Goal: Task Accomplishment & Management: Manage account settings

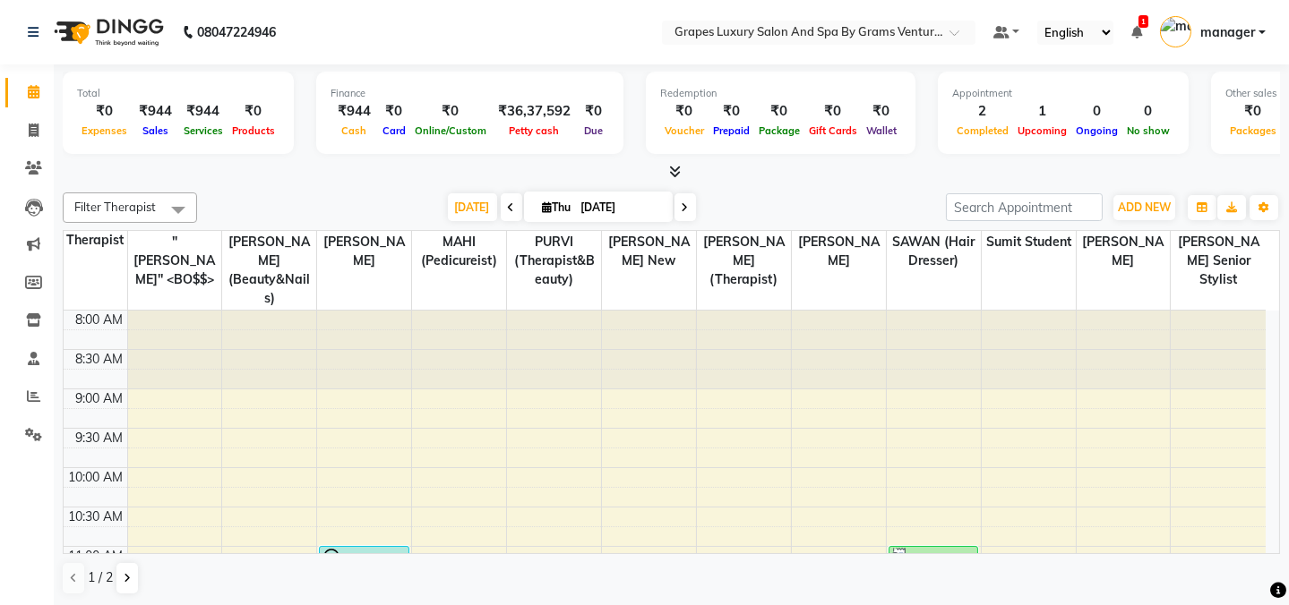
scroll to position [156, 0]
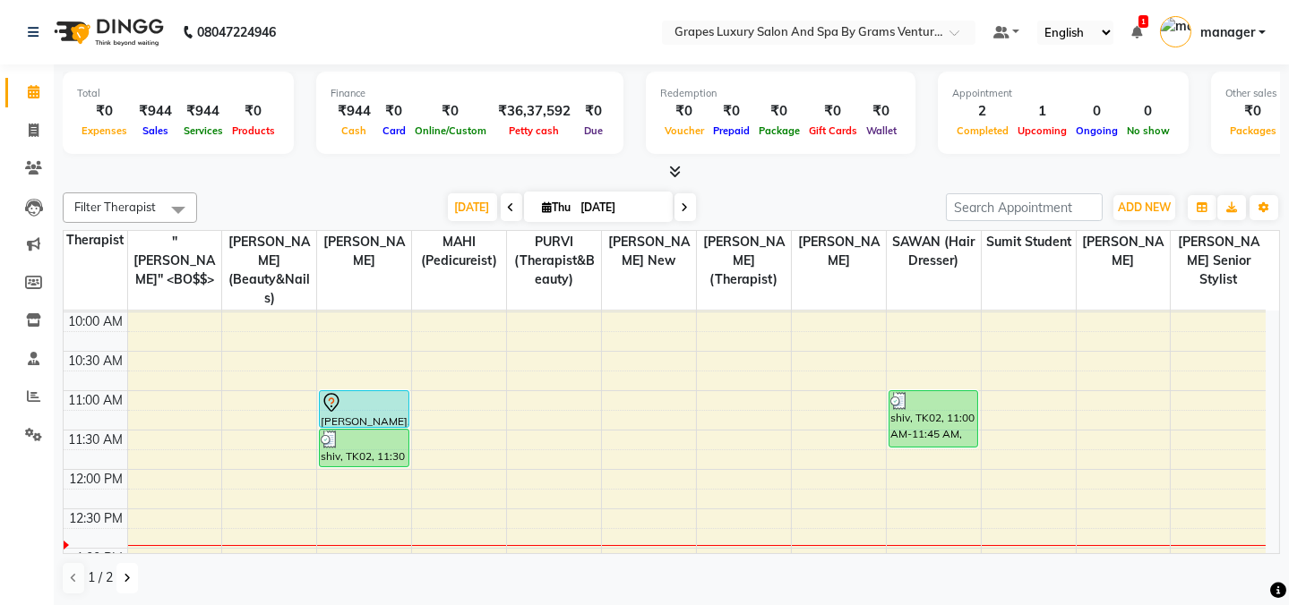
click at [124, 581] on icon at bounding box center [127, 578] width 7 height 11
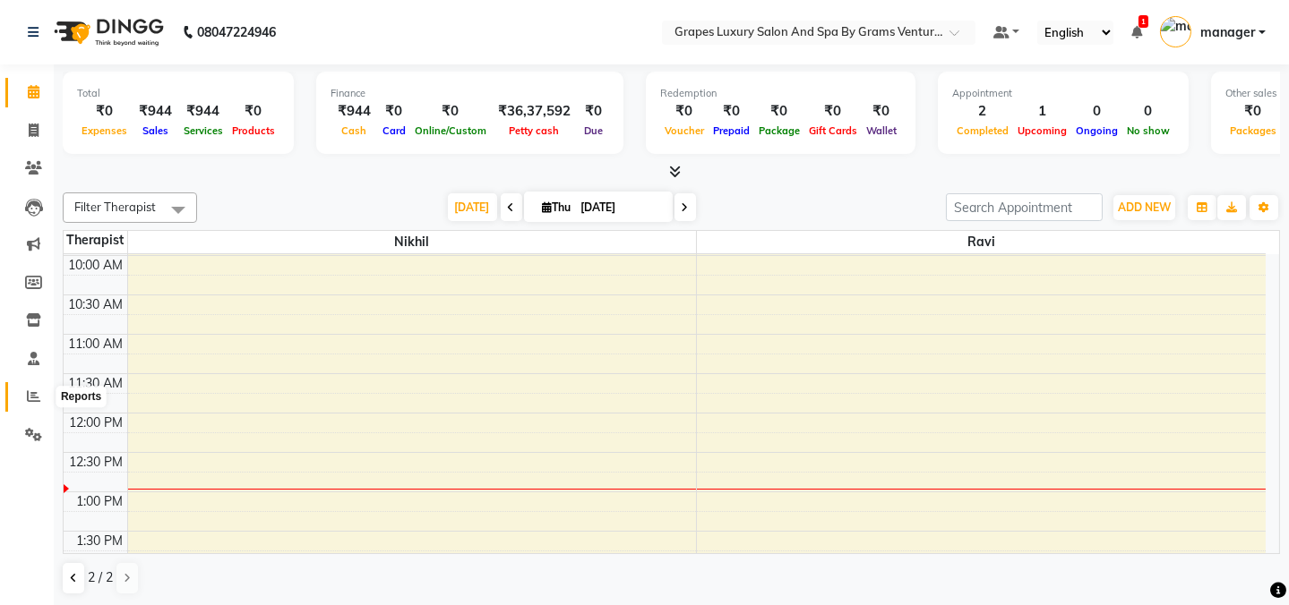
click at [27, 397] on icon at bounding box center [33, 396] width 13 height 13
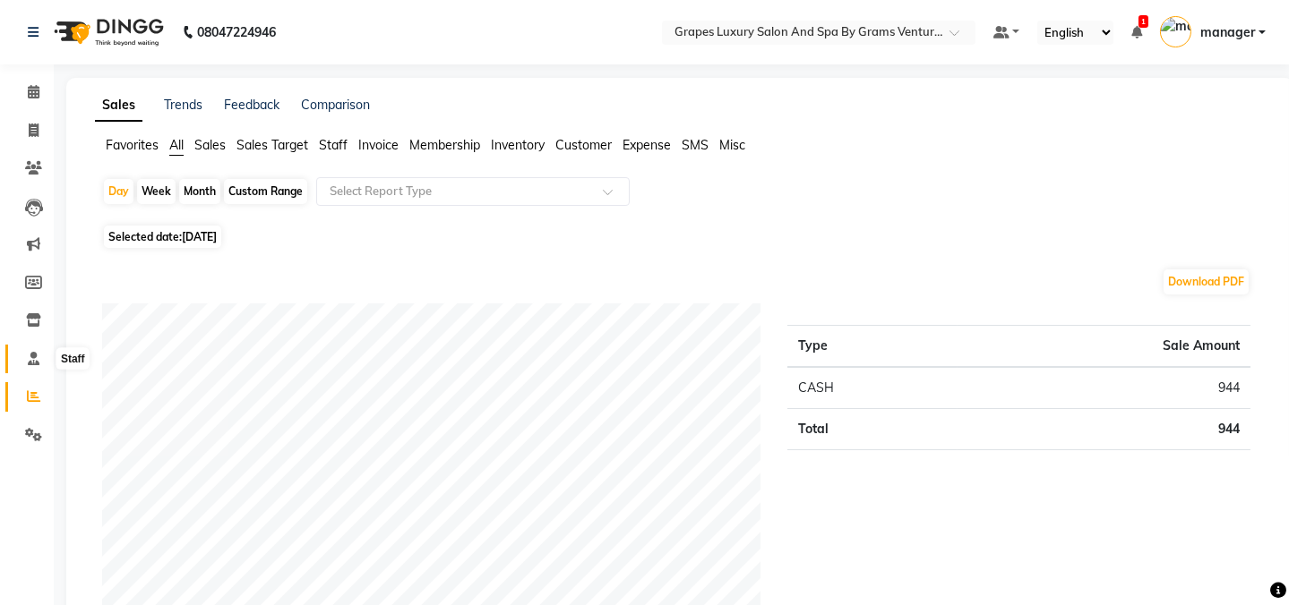
click at [28, 353] on icon at bounding box center [34, 358] width 12 height 13
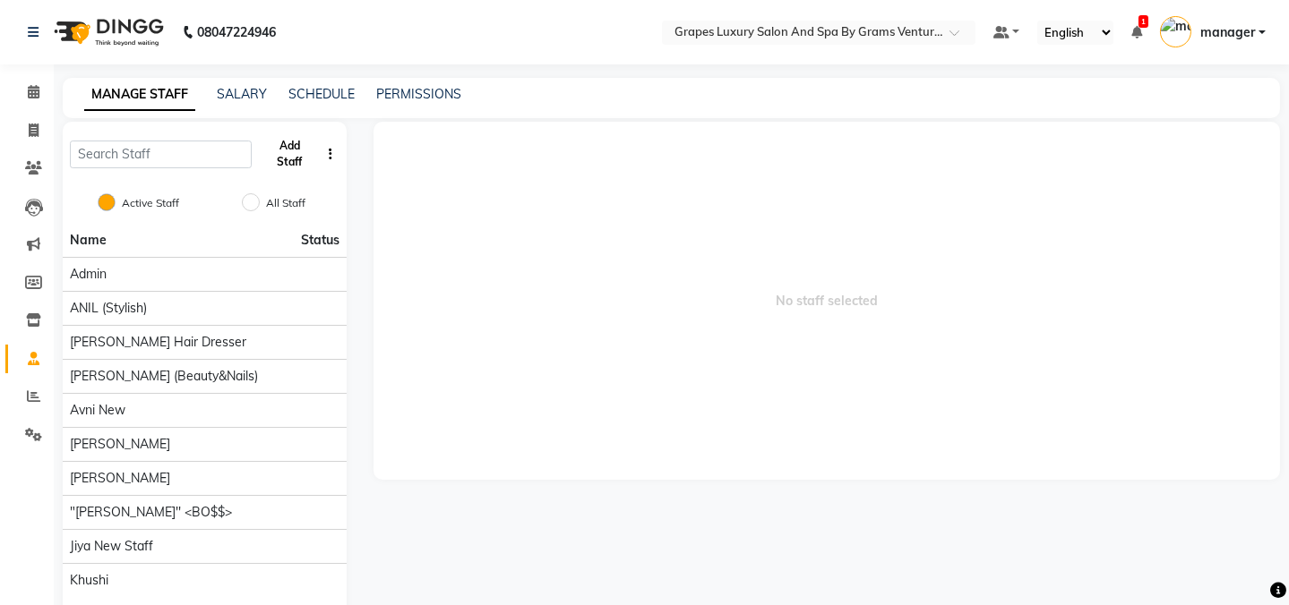
click at [286, 150] on button "Add Staff" at bounding box center [289, 154] width 61 height 47
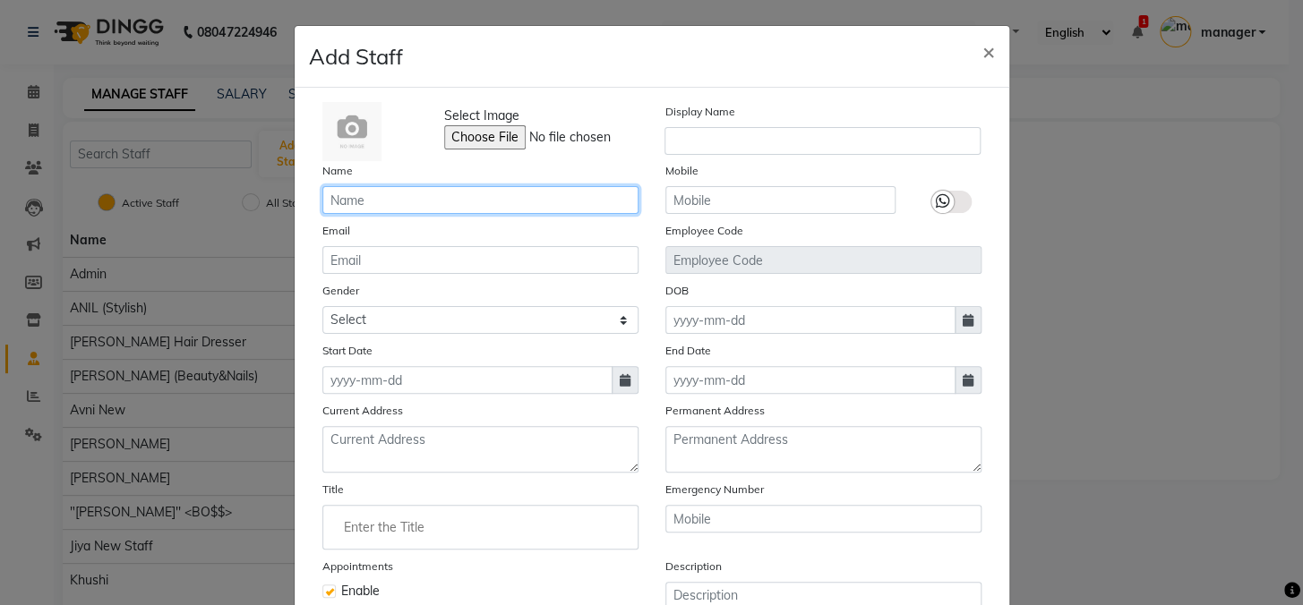
click at [419, 205] on input "text" at bounding box center [480, 200] width 316 height 28
type input "amar"
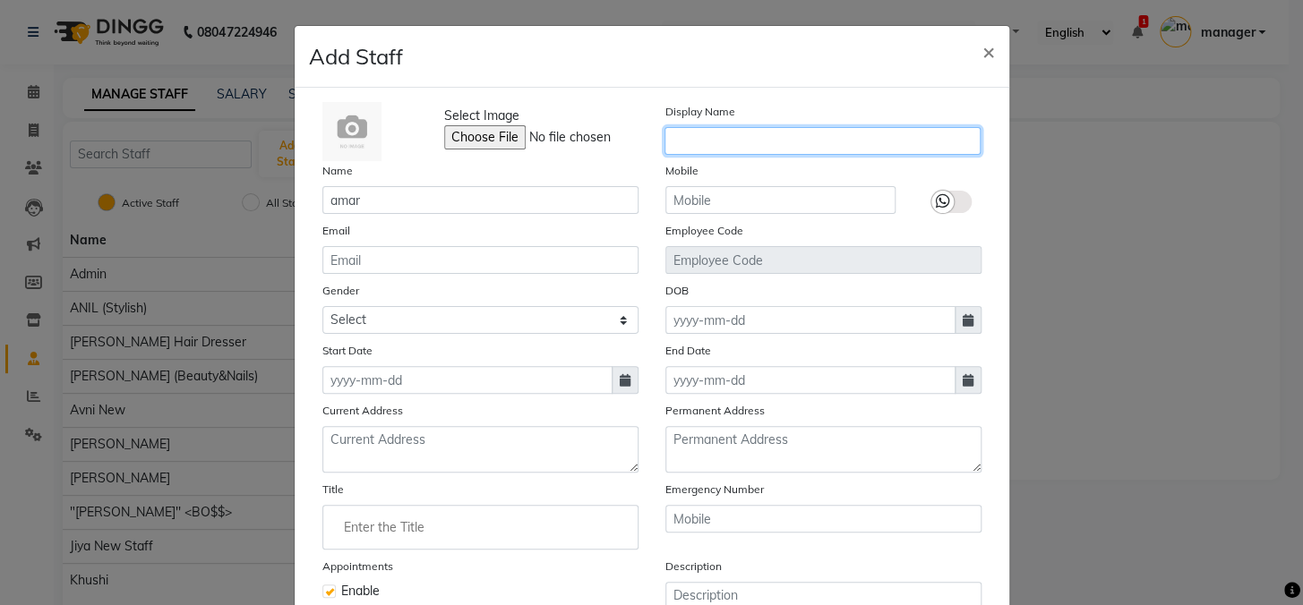
click at [672, 140] on input "text" at bounding box center [822, 141] width 316 height 28
type input "amar"
click at [982, 53] on span "×" at bounding box center [988, 51] width 13 height 27
checkbox input "false"
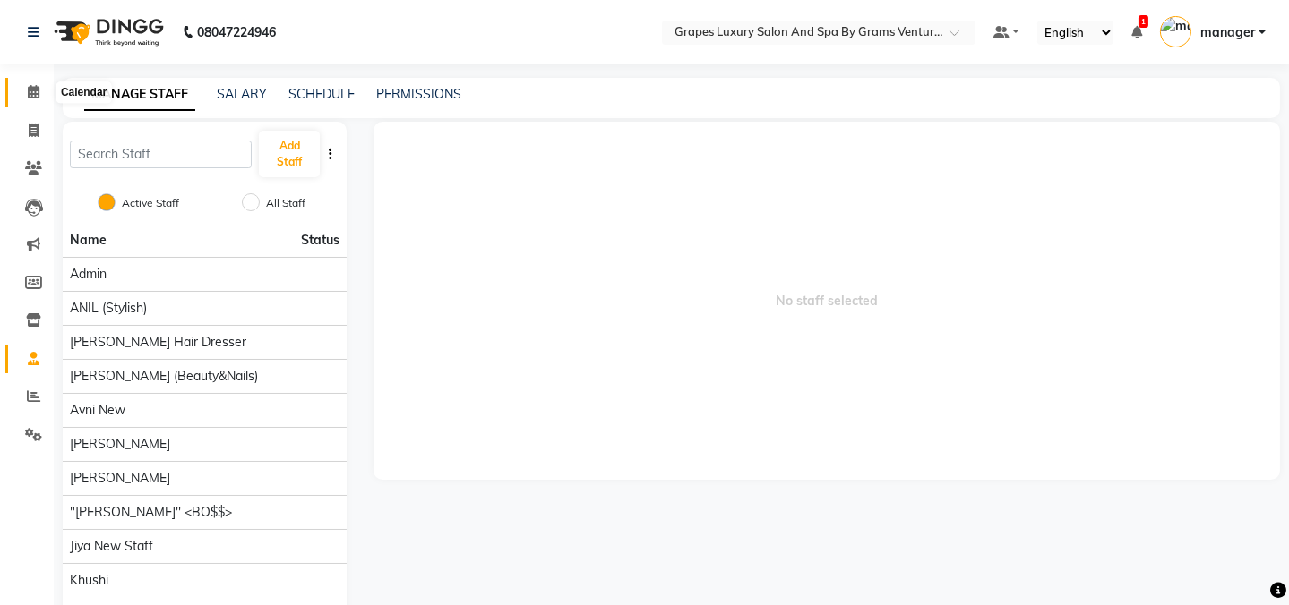
click at [30, 90] on icon at bounding box center [34, 91] width 12 height 13
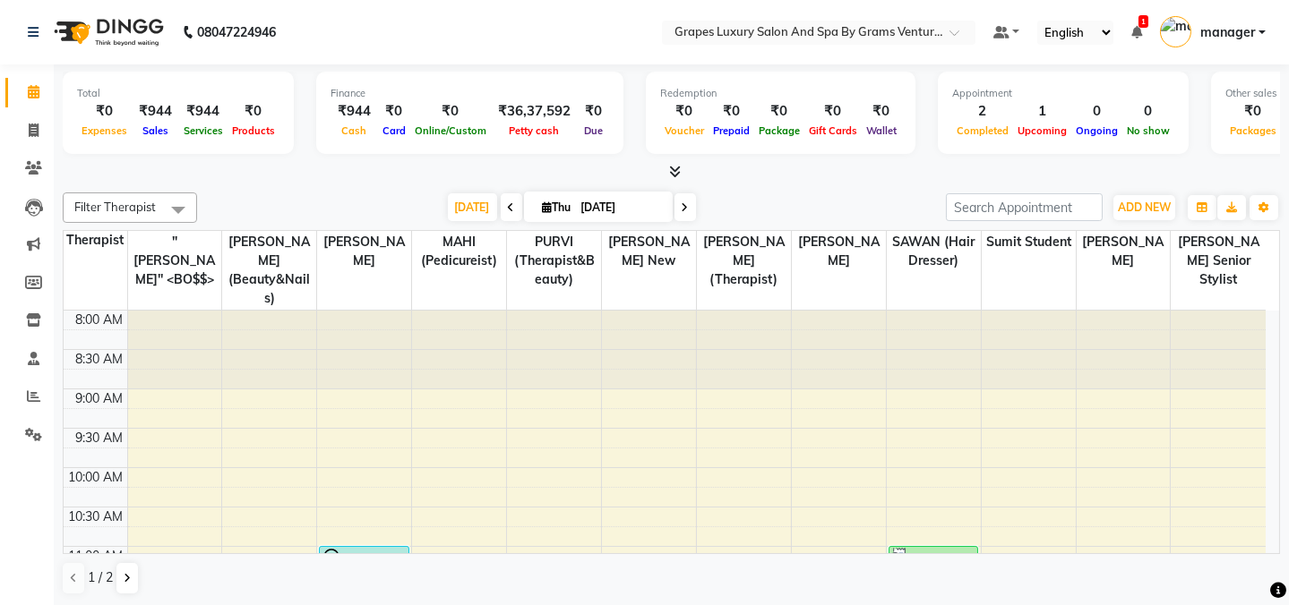
scroll to position [56, 0]
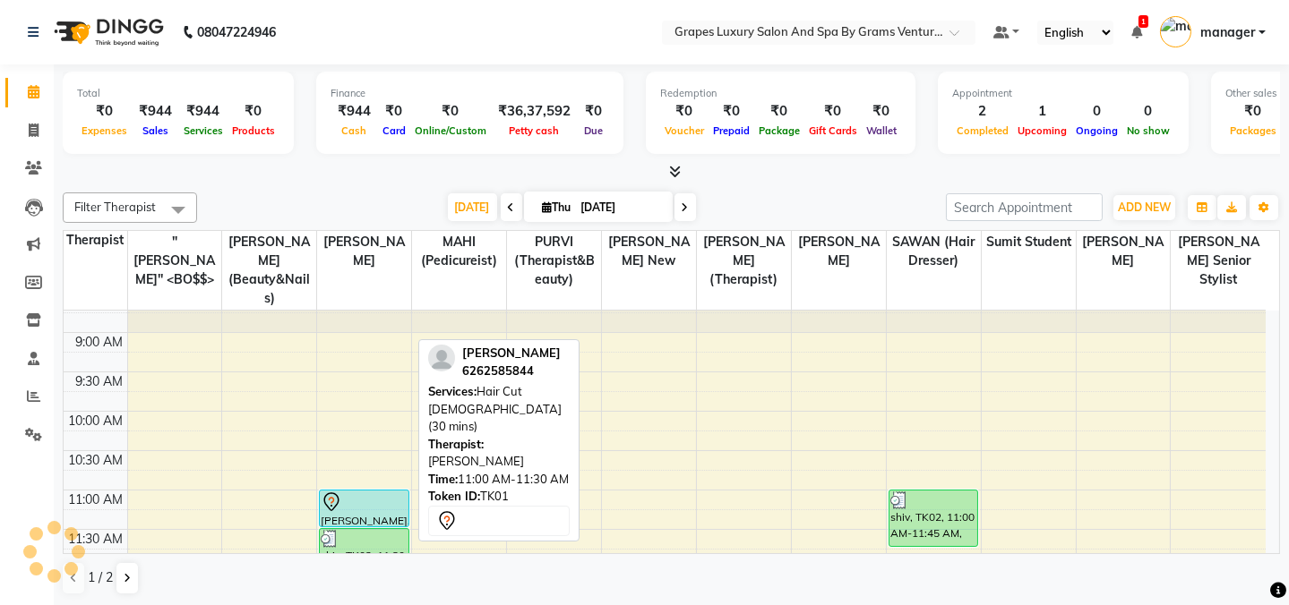
click at [383, 492] on div "[PERSON_NAME], TK01, 11:00 AM-11:30 AM, Hair Cut [DEMOGRAPHIC_DATA] (30 mins)" at bounding box center [364, 509] width 88 height 36
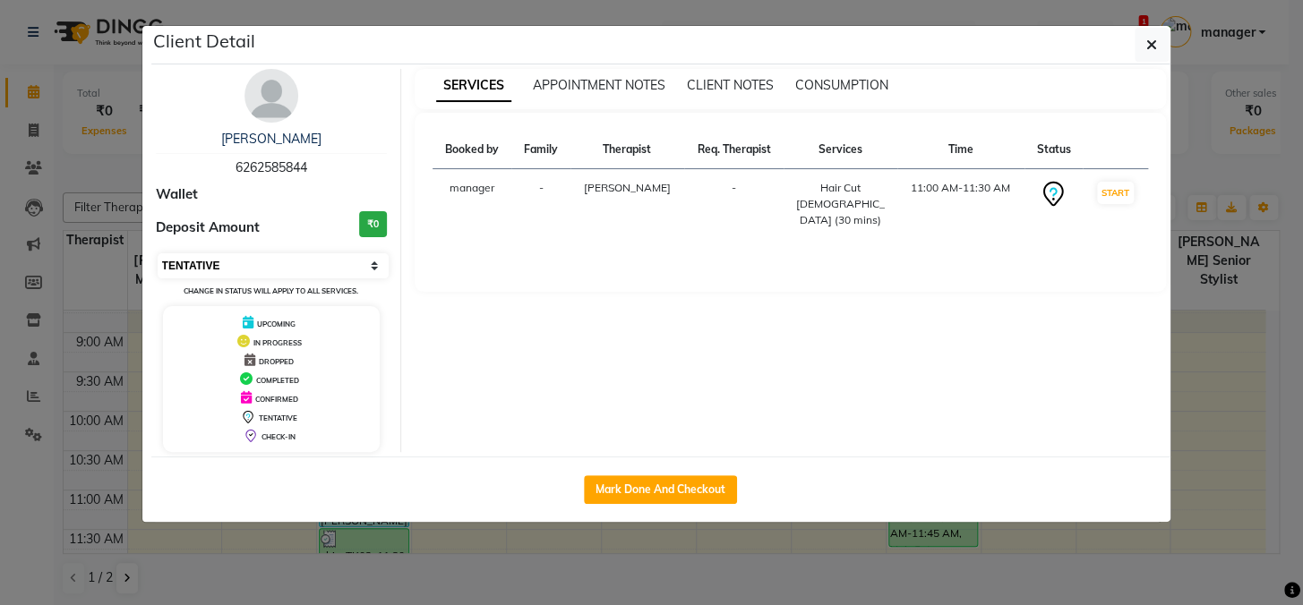
click at [270, 269] on select "Select IN SERVICE CONFIRMED TENTATIVE CHECK IN MARK DONE DROPPED UPCOMING" at bounding box center [274, 265] width 232 height 25
click at [158, 253] on select "Select IN SERVICE CONFIRMED TENTATIVE CHECK IN MARK DONE DROPPED UPCOMING" at bounding box center [274, 265] width 232 height 25
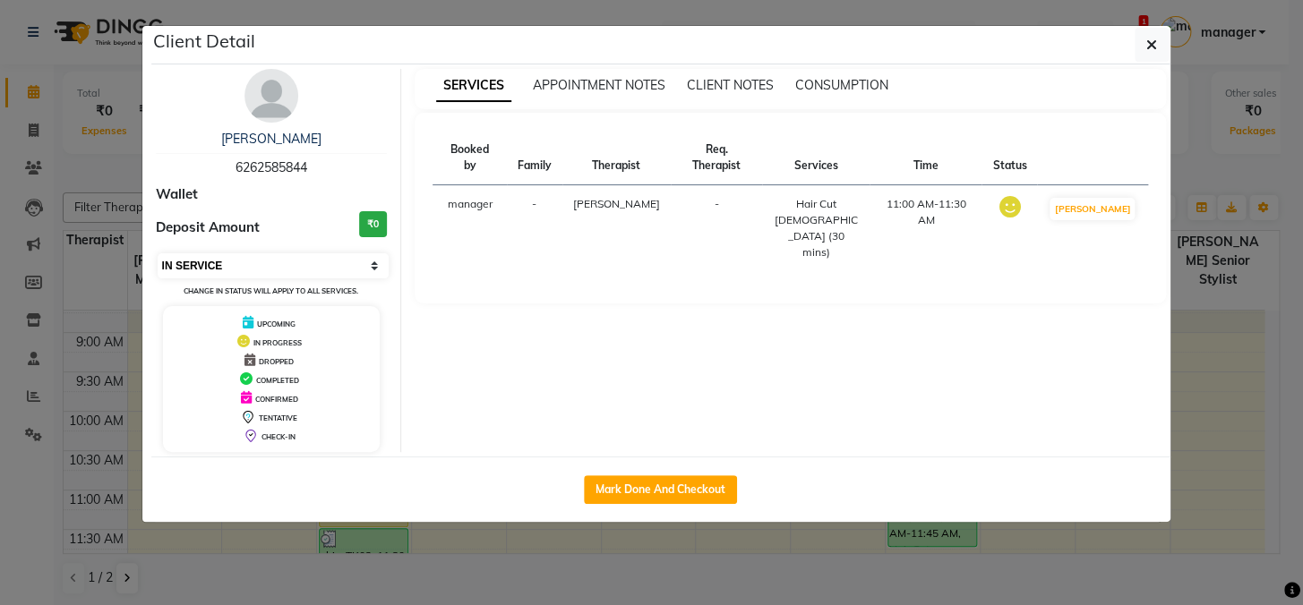
click at [271, 265] on select "Select IN SERVICE CONFIRMED TENTATIVE CHECK IN MARK DONE DROPPED UPCOMING" at bounding box center [274, 265] width 232 height 25
select select "2"
click at [158, 253] on select "Select IN SERVICE CONFIRMED TENTATIVE CHECK IN MARK DONE DROPPED UPCOMING" at bounding box center [274, 265] width 232 height 25
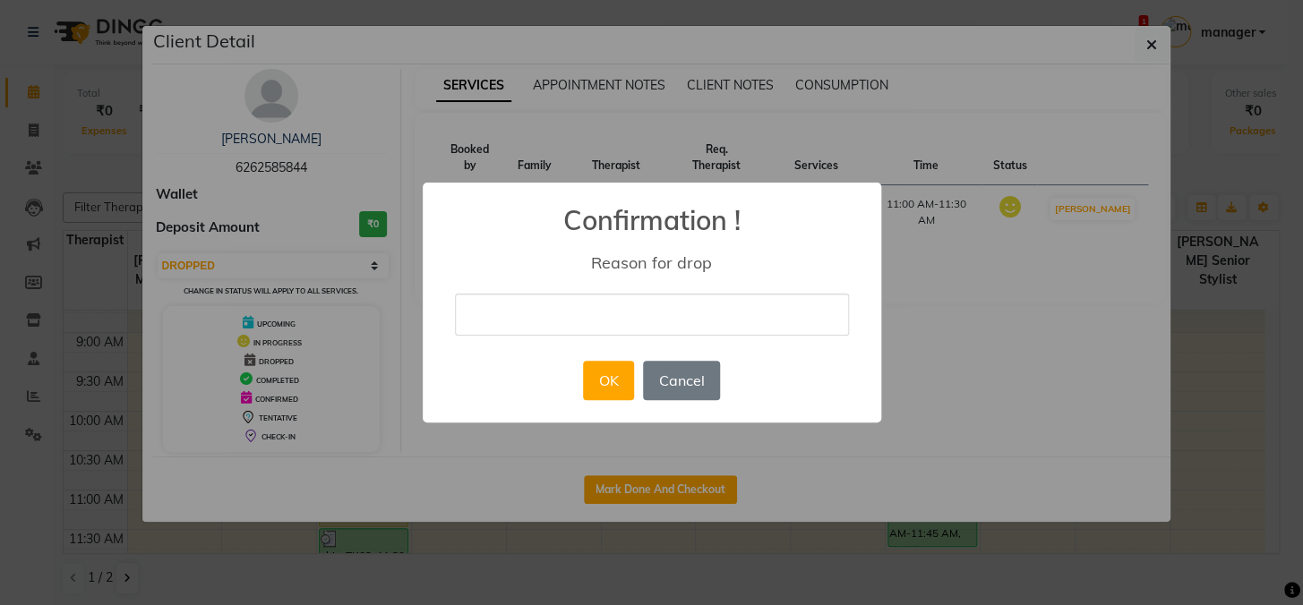
click at [569, 310] on input "text" at bounding box center [652, 315] width 394 height 42
type input "double added"
click at [600, 383] on button "OK" at bounding box center [608, 380] width 51 height 39
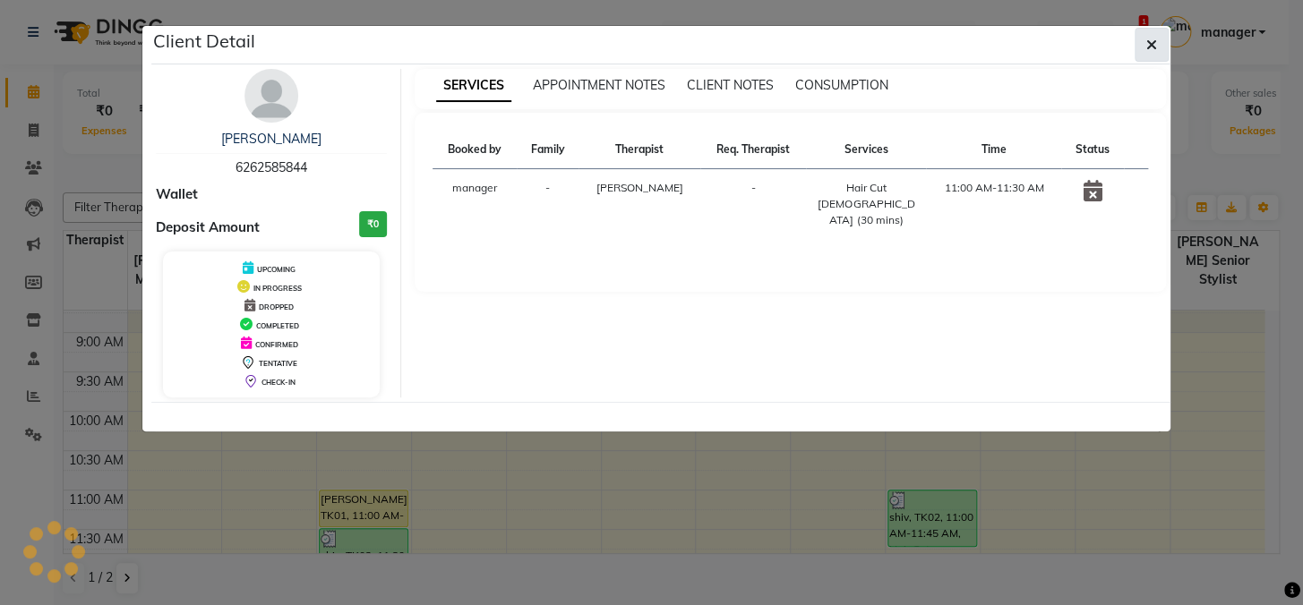
click at [1150, 38] on icon "button" at bounding box center [1151, 45] width 11 height 14
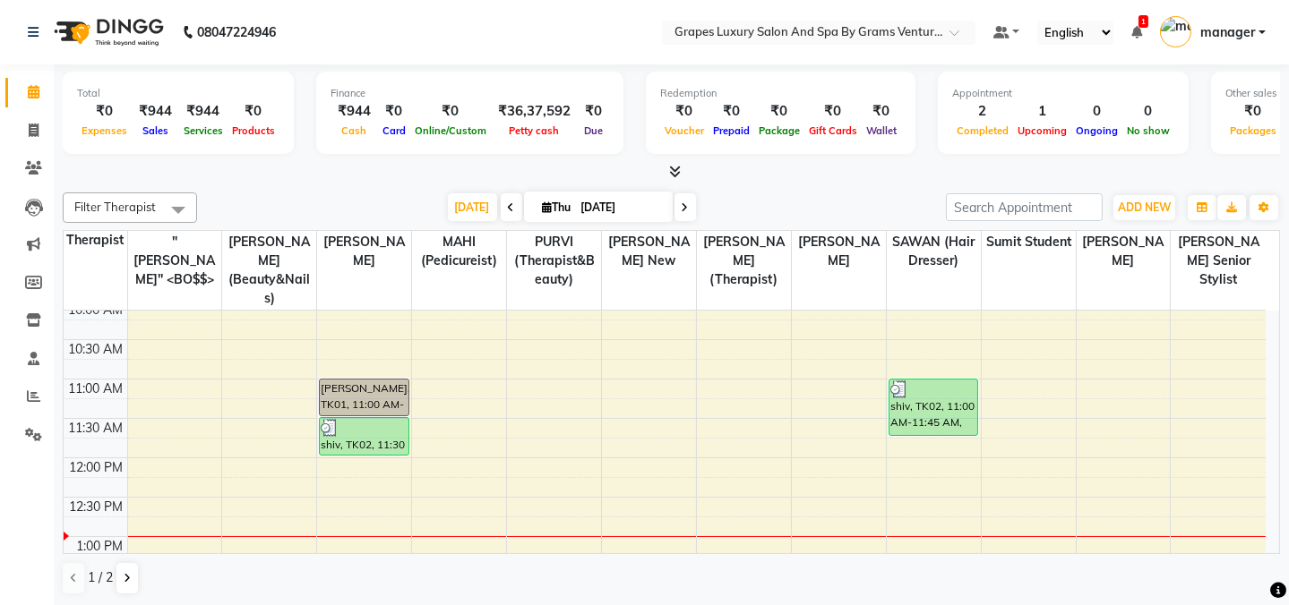
scroll to position [184, 0]
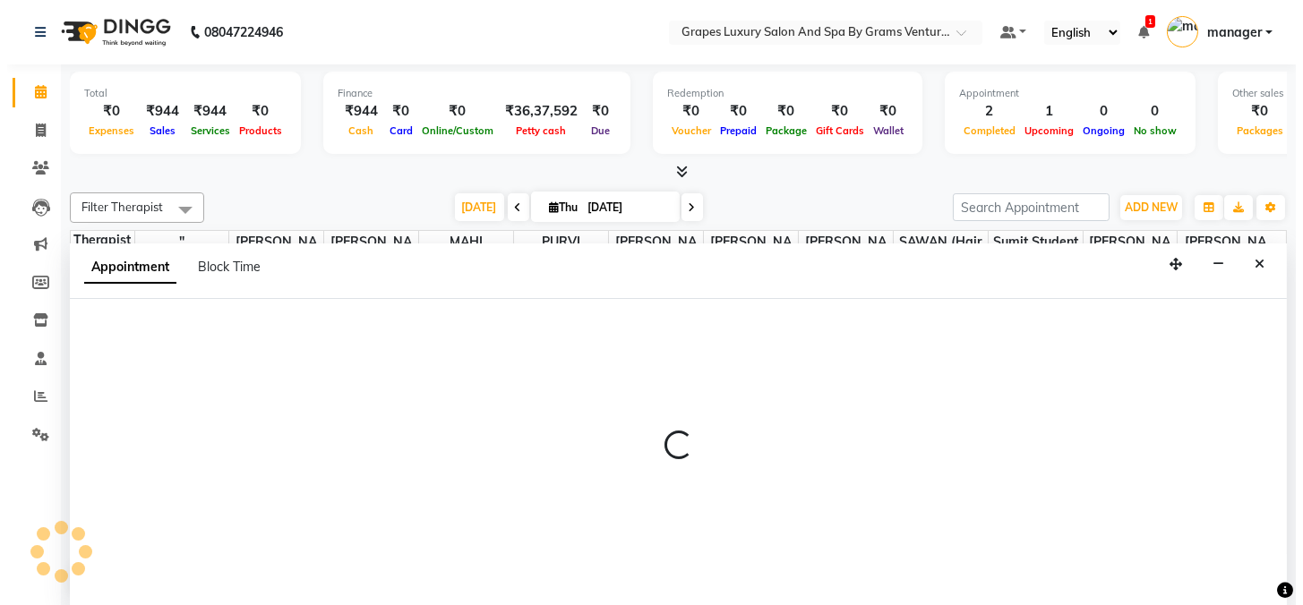
scroll to position [0, 0]
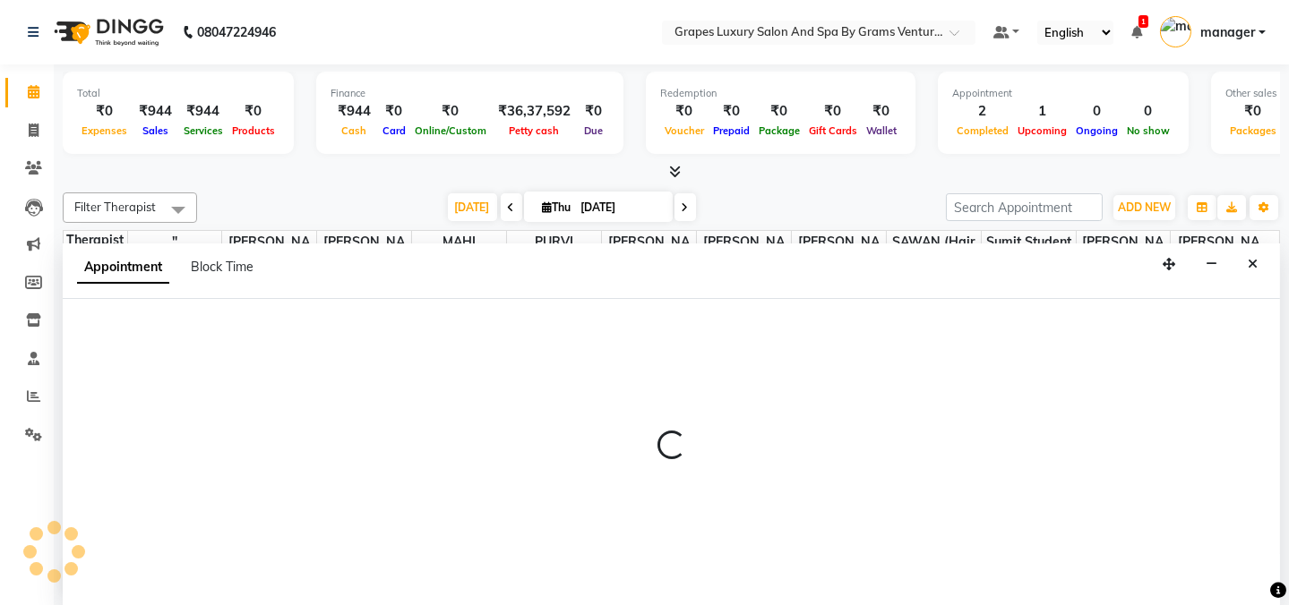
select select "60449"
select select "765"
select select "tentative"
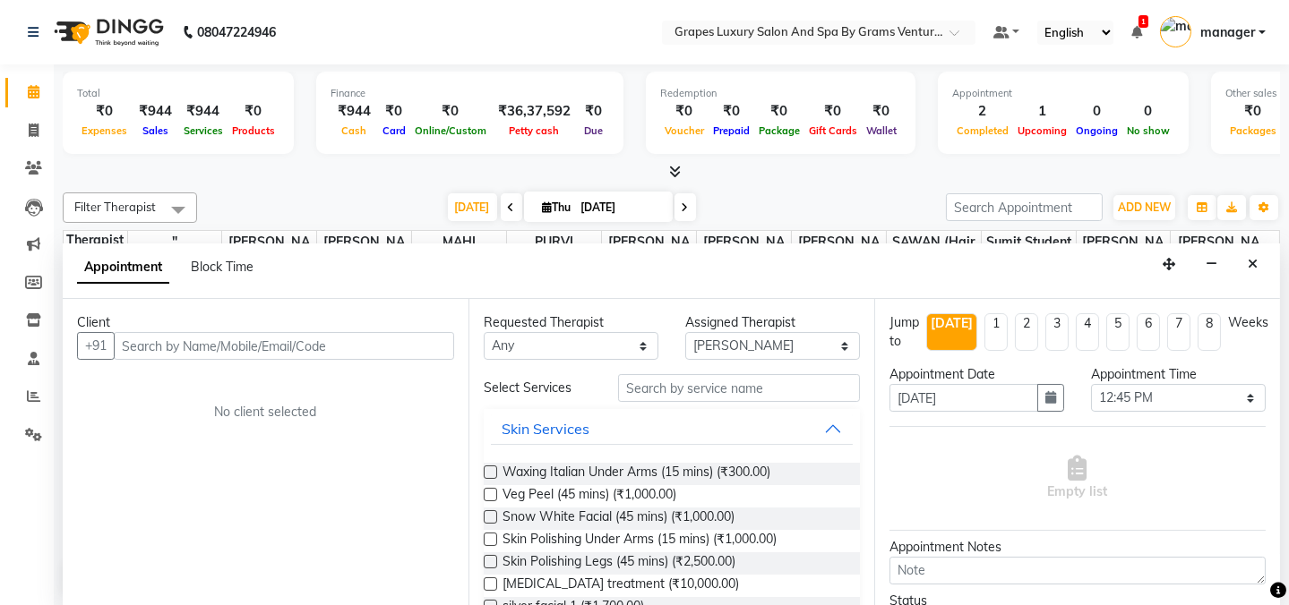
click at [213, 349] on input "text" at bounding box center [284, 346] width 340 height 28
type input "9730974593"
click at [424, 349] on span "Add Client" at bounding box center [417, 346] width 60 height 16
select select "22"
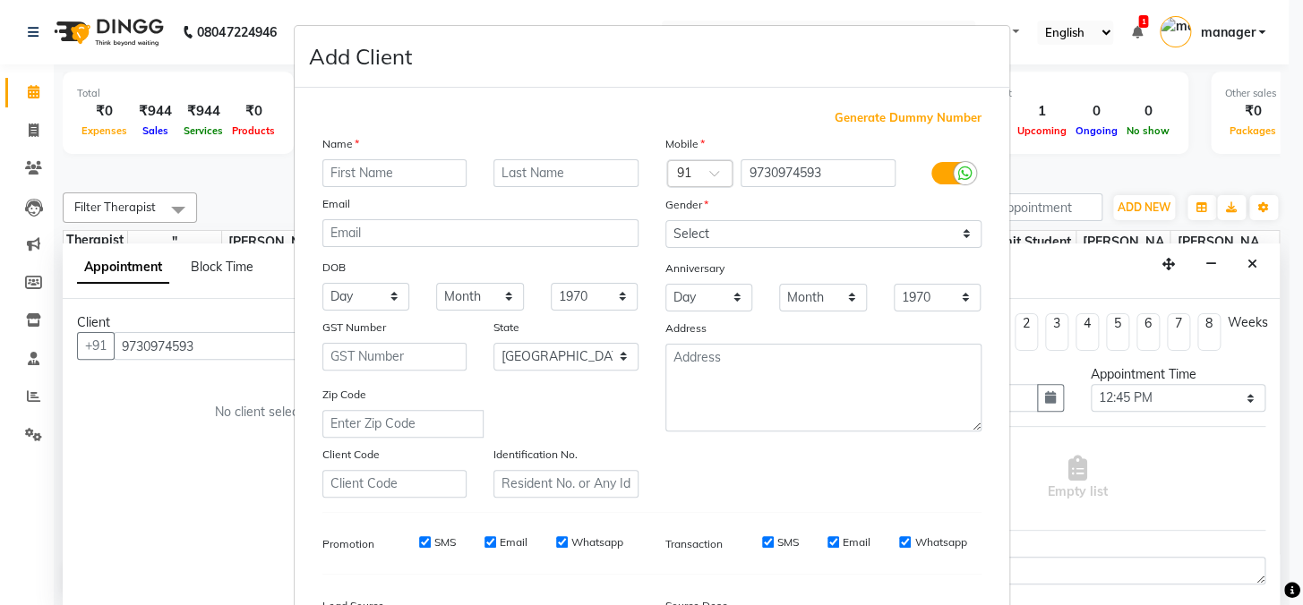
click at [372, 175] on input "text" at bounding box center [394, 173] width 145 height 28
type input "[PERSON_NAME]"
click at [533, 166] on input "text" at bounding box center [565, 173] width 145 height 28
type input "udan"
click at [698, 235] on select "Select [DEMOGRAPHIC_DATA] [DEMOGRAPHIC_DATA] Other Prefer Not To Say" at bounding box center [823, 234] width 316 height 28
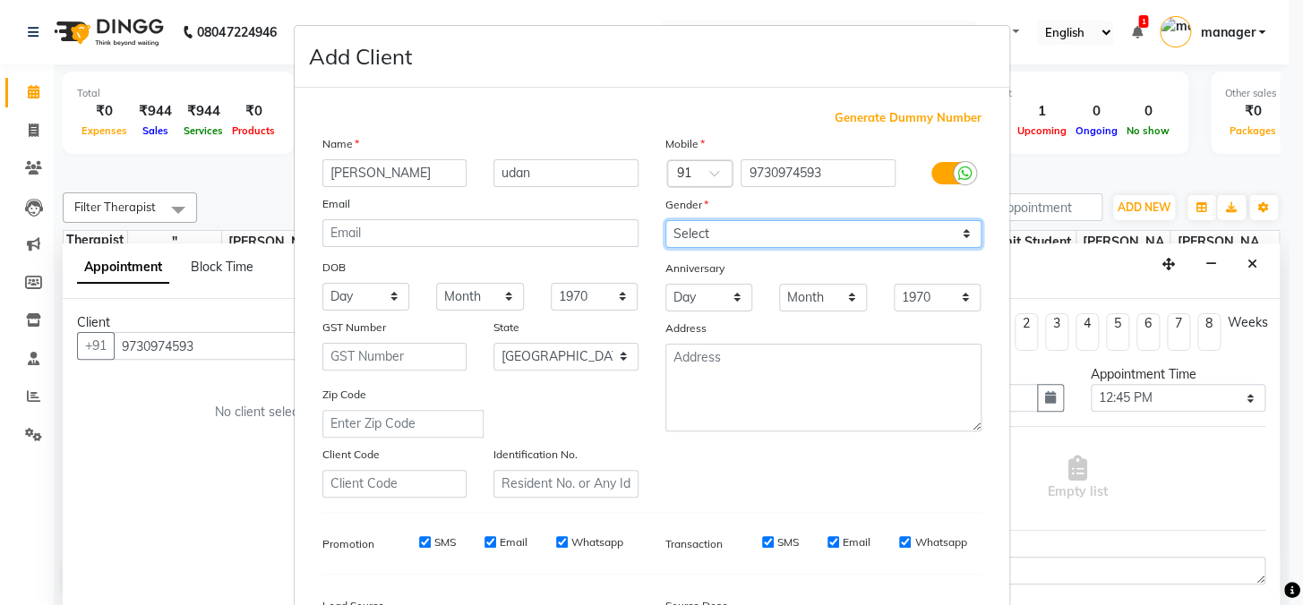
select select "[DEMOGRAPHIC_DATA]"
click at [665, 220] on select "Select [DEMOGRAPHIC_DATA] [DEMOGRAPHIC_DATA] Other Prefer Not To Say" at bounding box center [823, 234] width 316 height 28
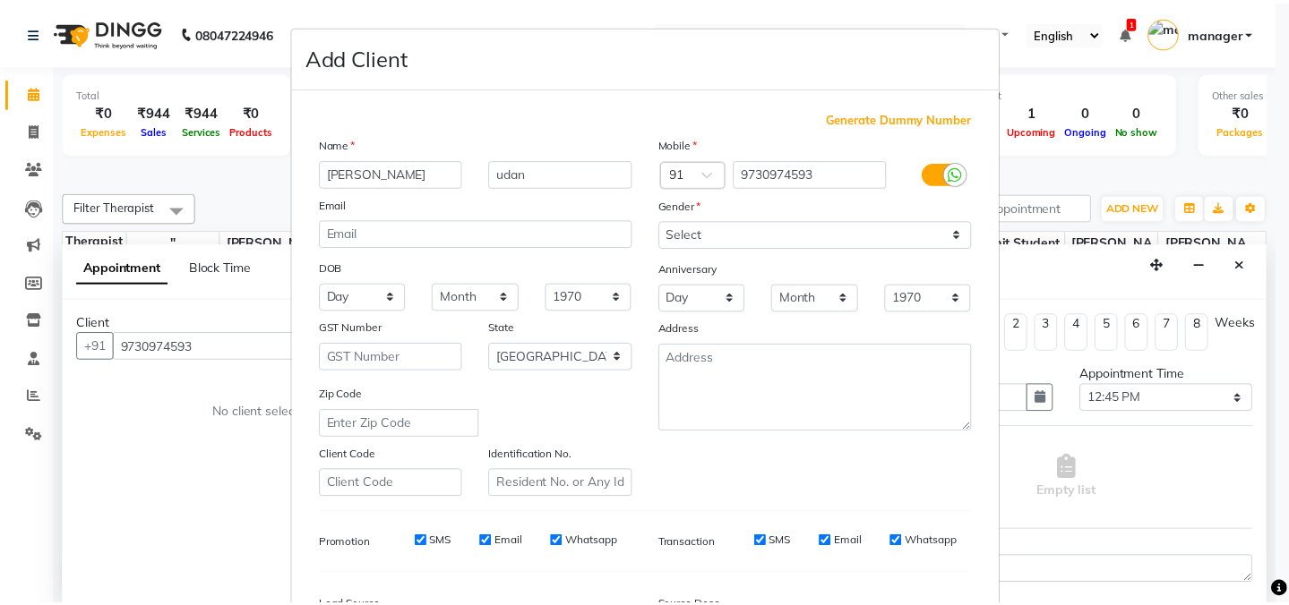
scroll to position [226, 0]
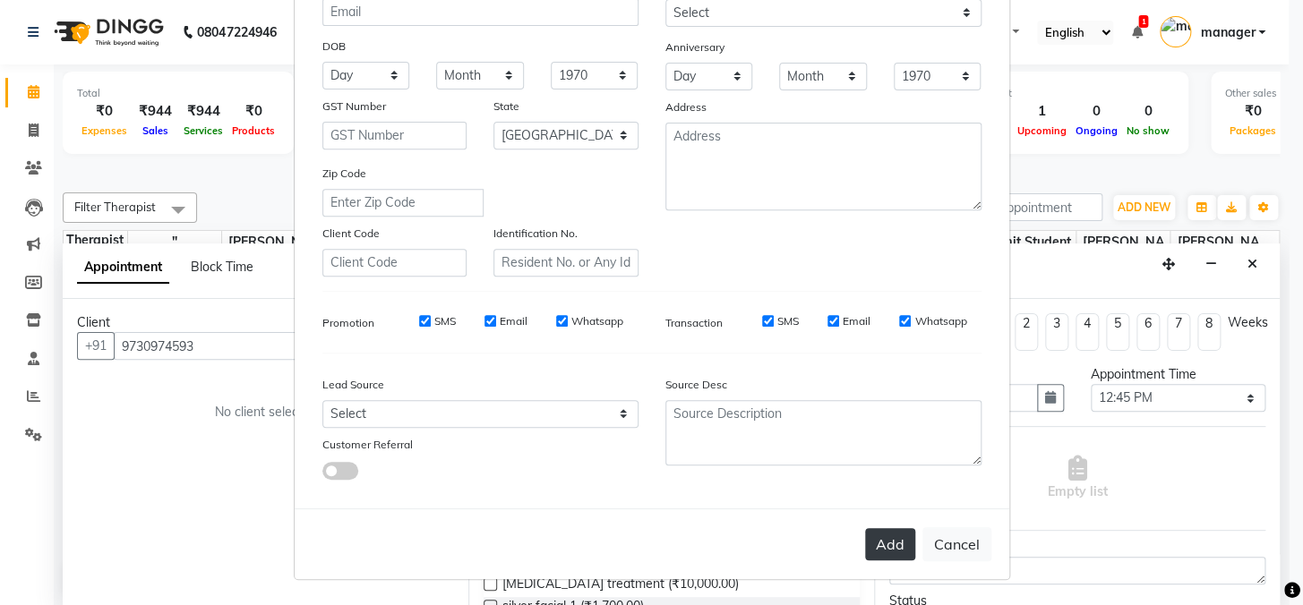
click at [891, 537] on button "Add" at bounding box center [890, 544] width 50 height 32
select select
select select "null"
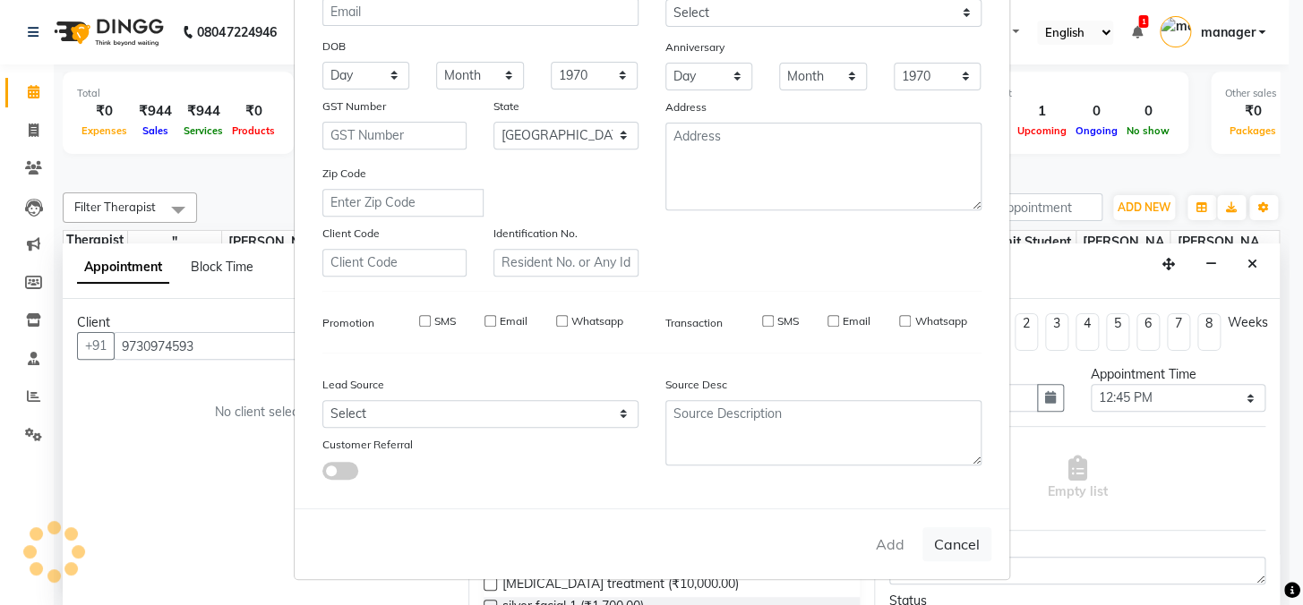
select select
checkbox input "false"
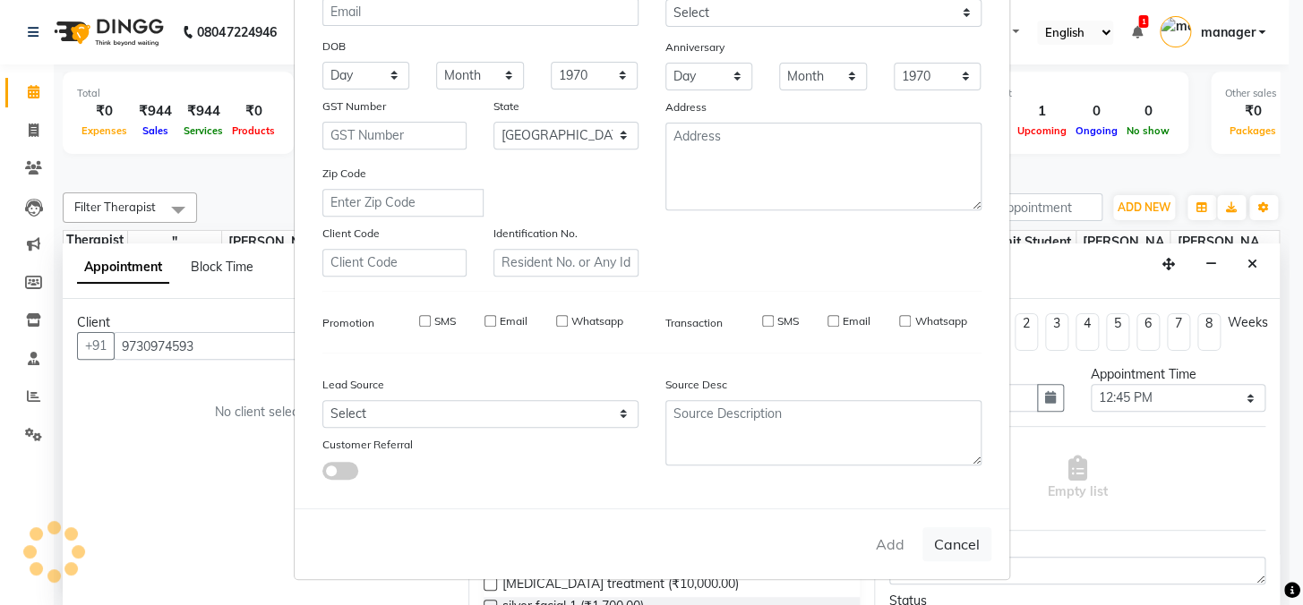
checkbox input "false"
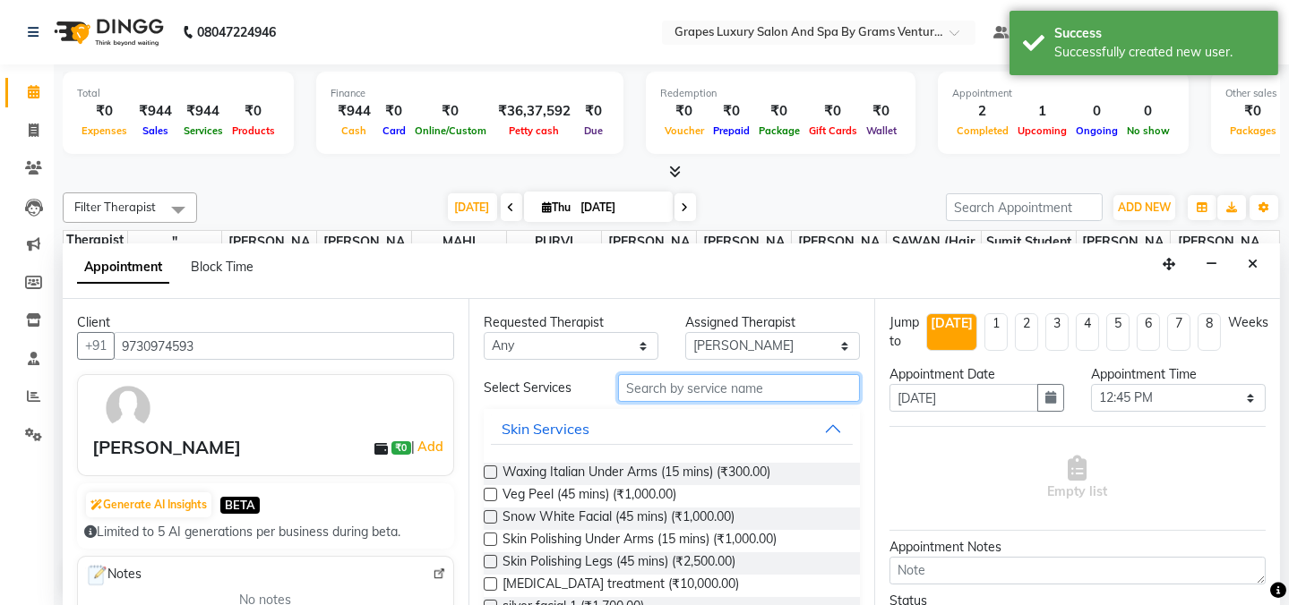
click at [698, 391] on input "text" at bounding box center [739, 388] width 242 height 28
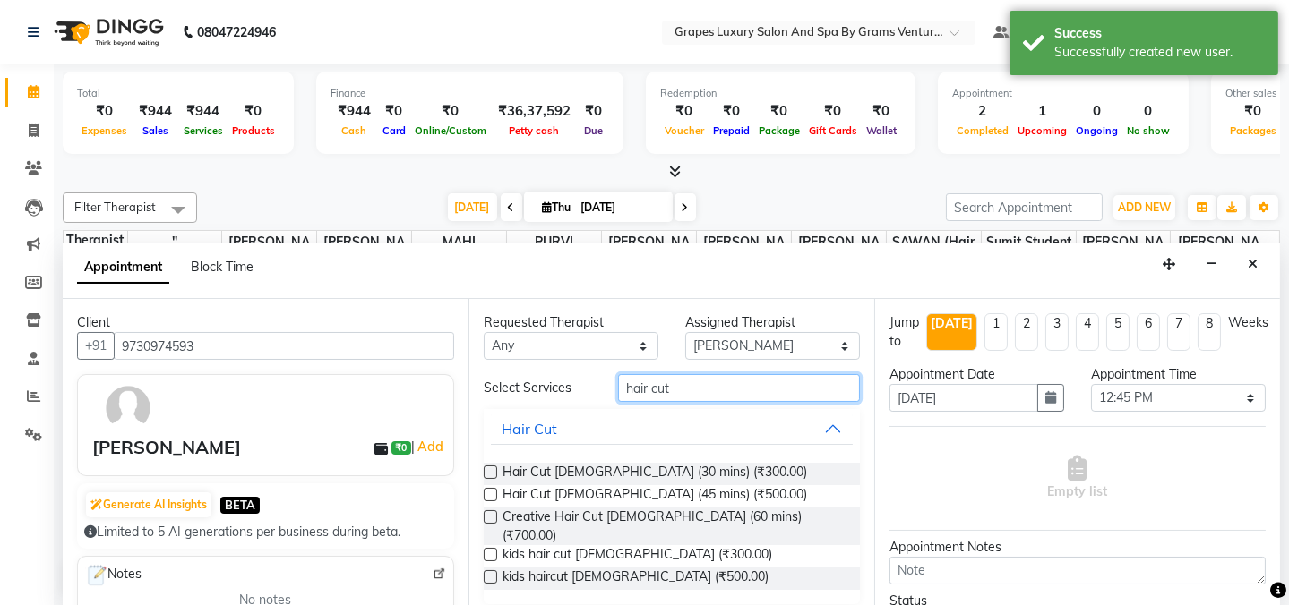
type input "hair cut"
click at [488, 470] on label at bounding box center [490, 472] width 13 height 13
click at [488, 470] on input "checkbox" at bounding box center [490, 474] width 12 height 12
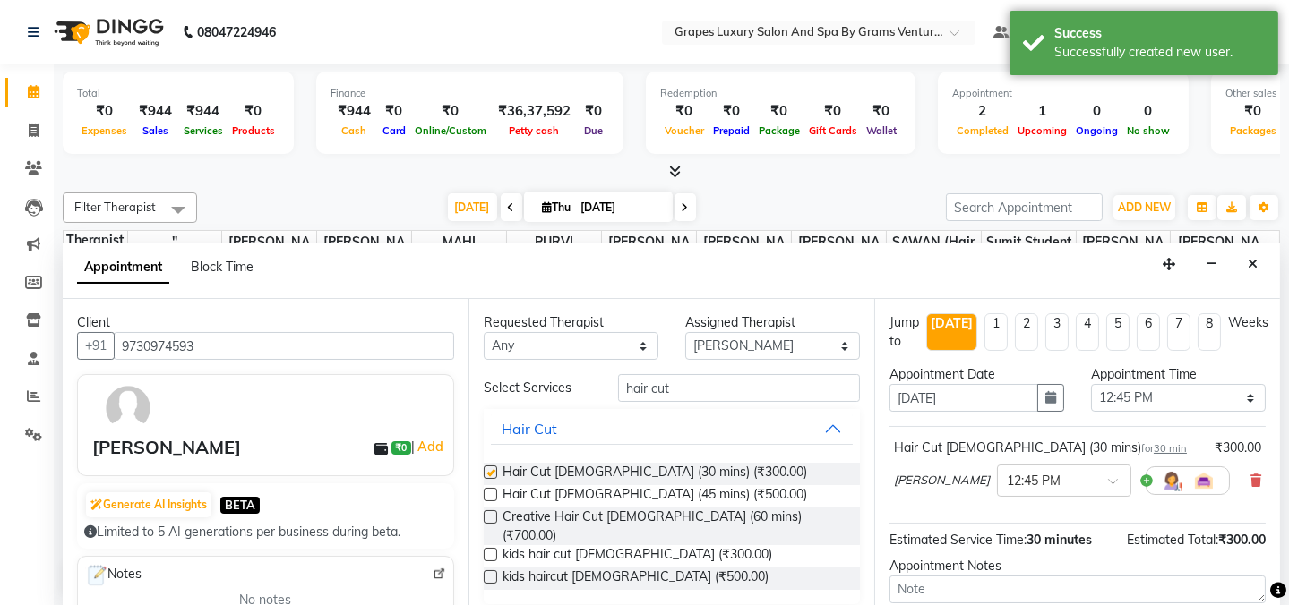
checkbox input "false"
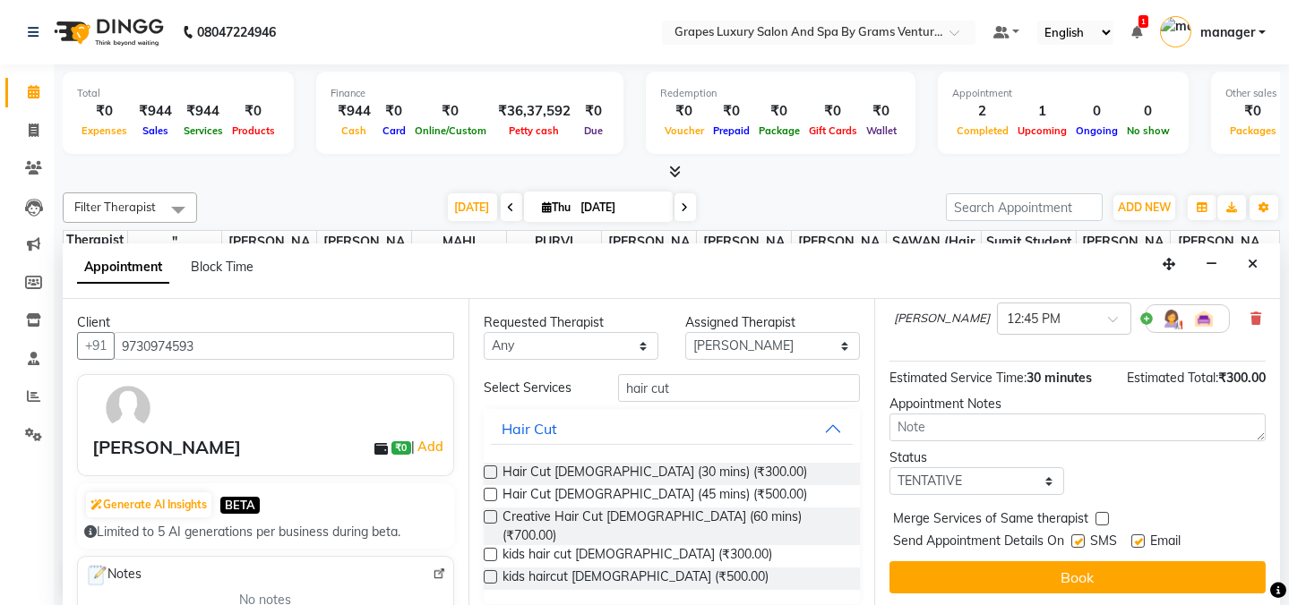
drag, startPoint x: 1075, startPoint y: 533, endPoint x: 1174, endPoint y: 563, distance: 104.0
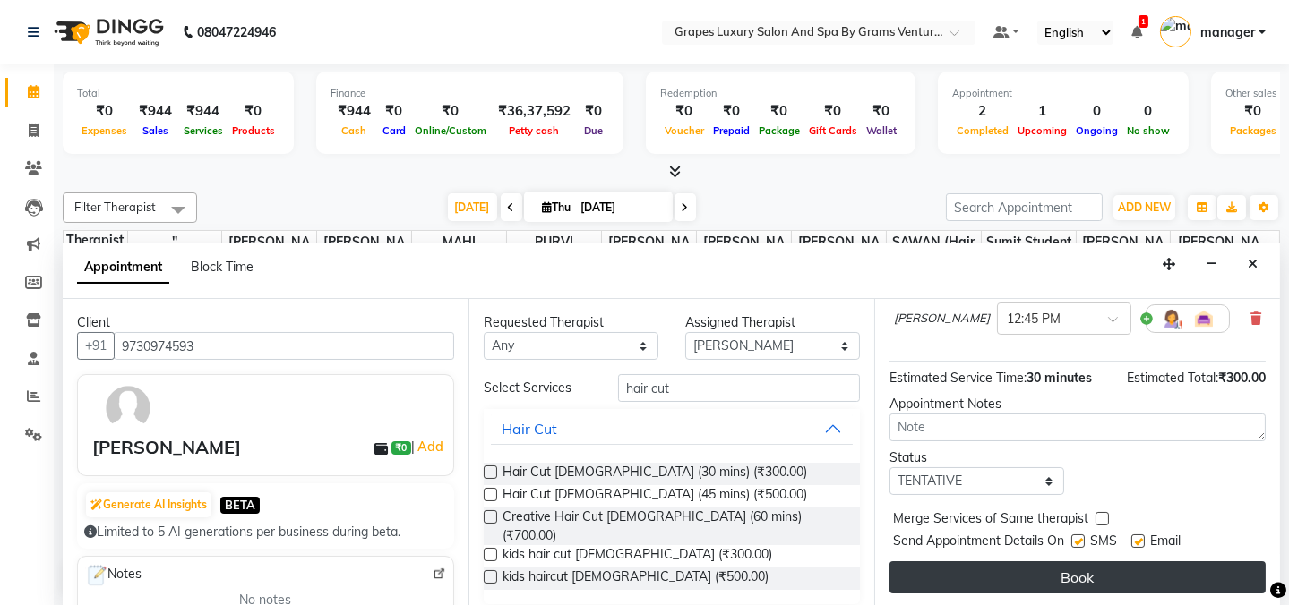
click at [1080, 538] on label at bounding box center [1077, 541] width 13 height 13
click at [1080, 538] on input "checkbox" at bounding box center [1077, 543] width 12 height 12
checkbox input "false"
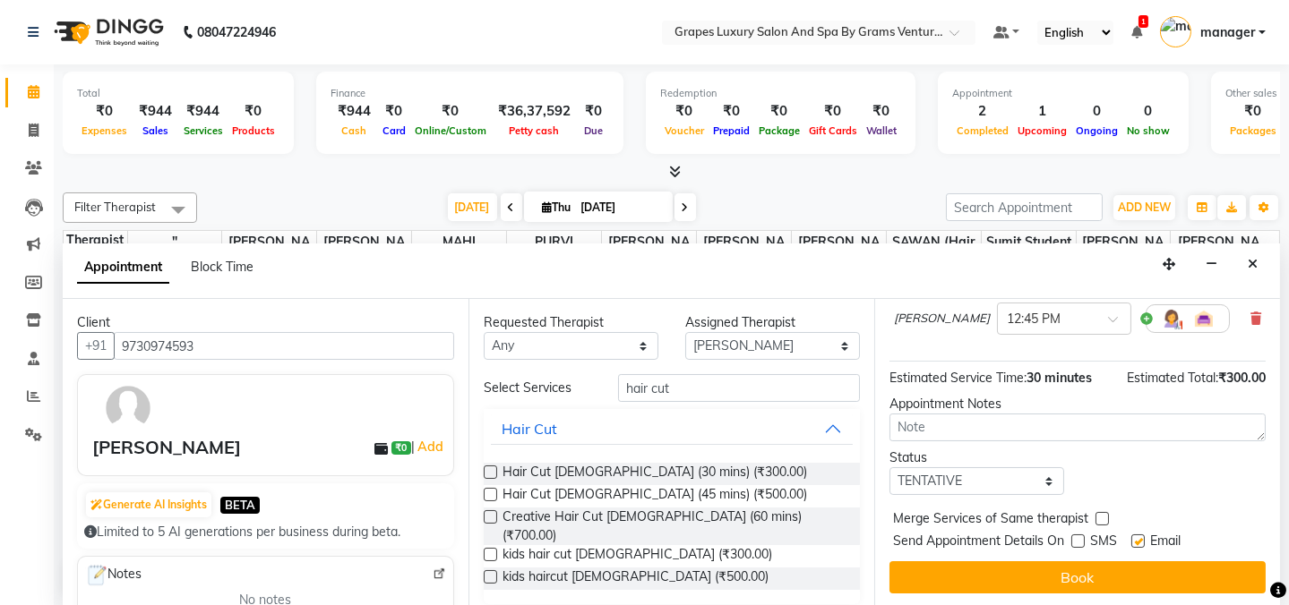
click at [1136, 540] on label at bounding box center [1137, 541] width 13 height 13
click at [1136, 540] on input "checkbox" at bounding box center [1137, 543] width 12 height 12
checkbox input "false"
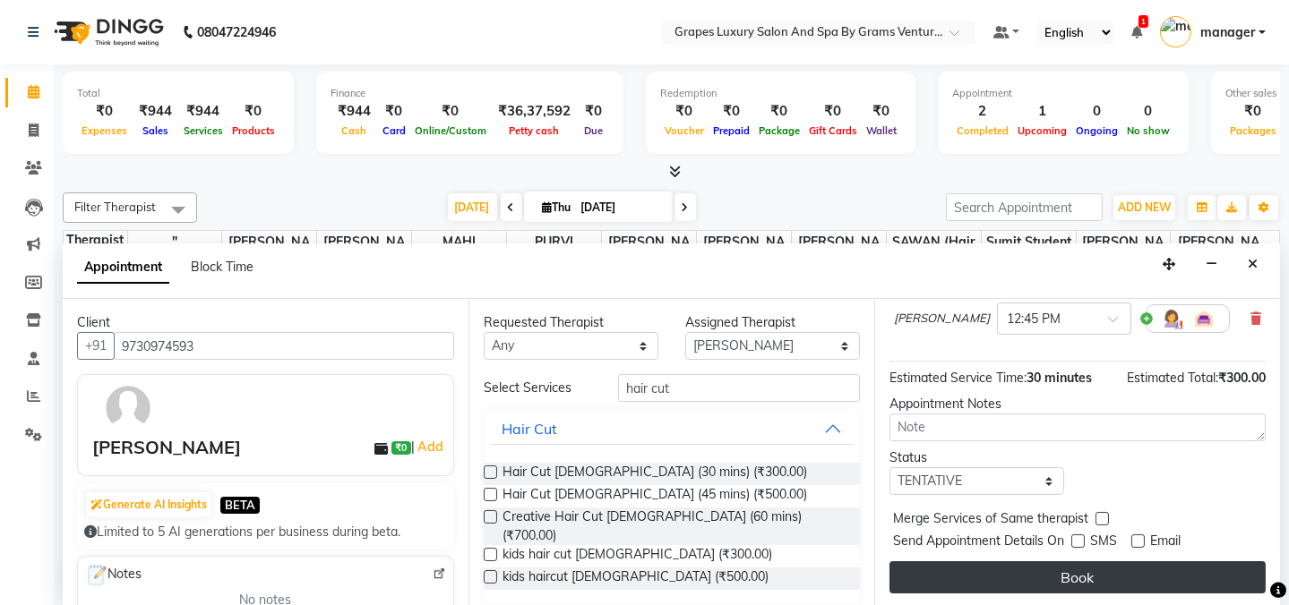
click at [1130, 571] on button "Book" at bounding box center [1077, 577] width 376 height 32
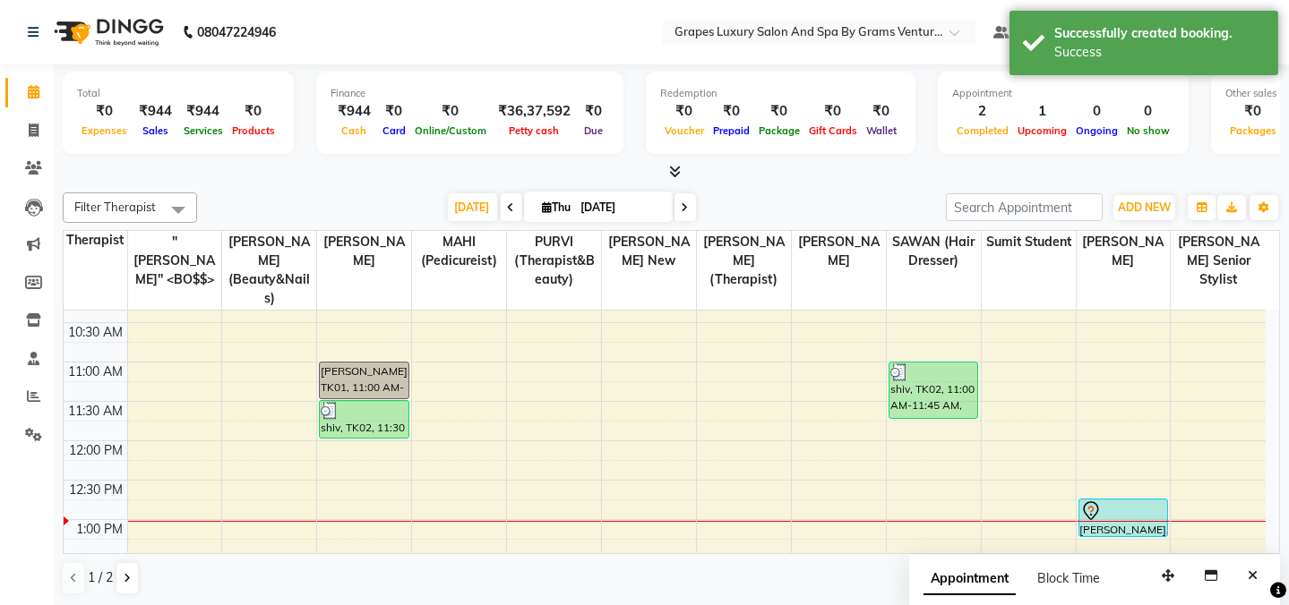
scroll to position [0, 0]
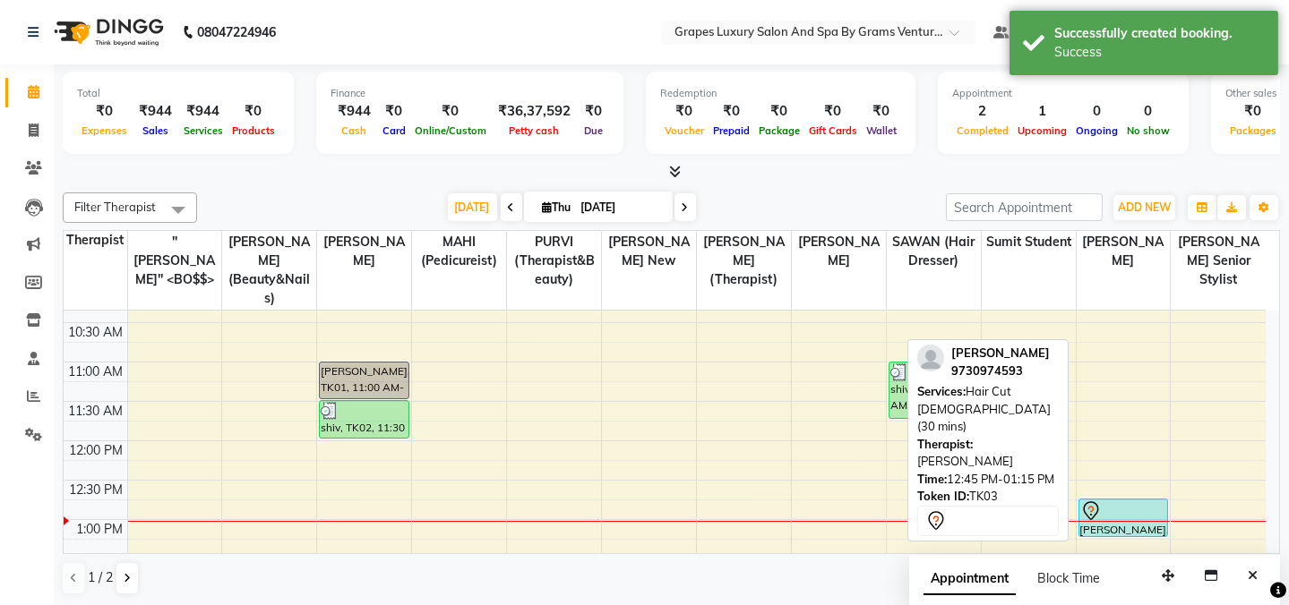
click at [1131, 501] on div at bounding box center [1123, 511] width 86 height 21
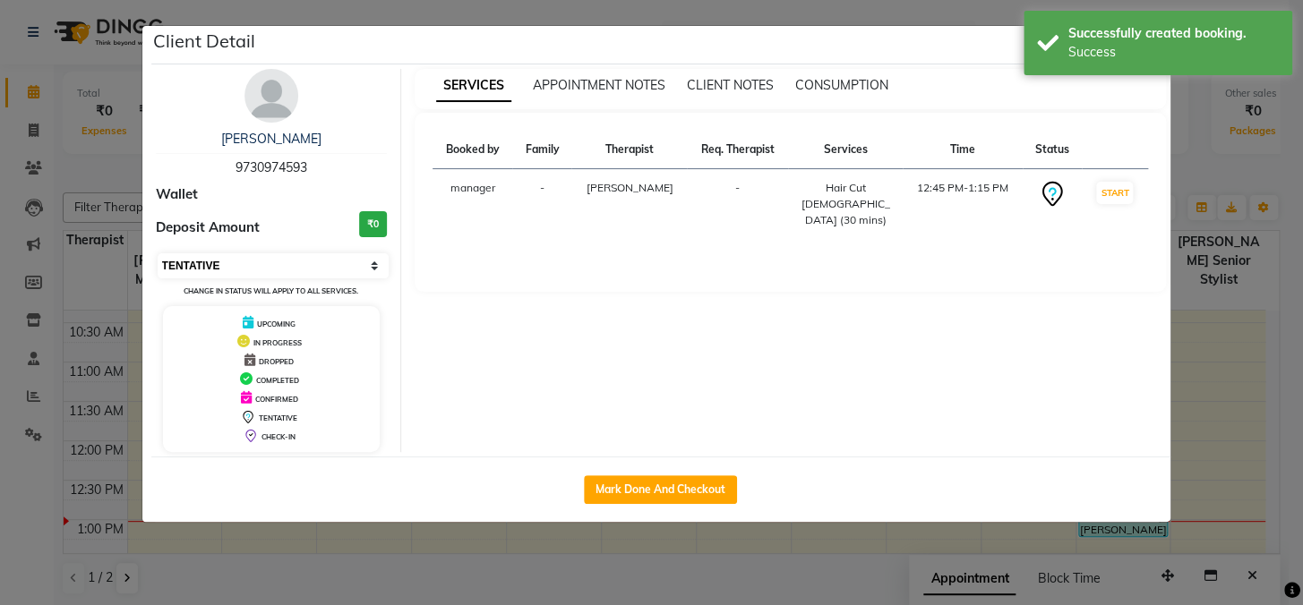
click at [300, 263] on select "Select IN SERVICE CONFIRMED TENTATIVE CHECK IN MARK DONE DROPPED UPCOMING" at bounding box center [274, 265] width 232 height 25
select select "1"
click at [158, 253] on select "Select IN SERVICE CONFIRMED TENTATIVE CHECK IN MARK DONE DROPPED UPCOMING" at bounding box center [274, 265] width 232 height 25
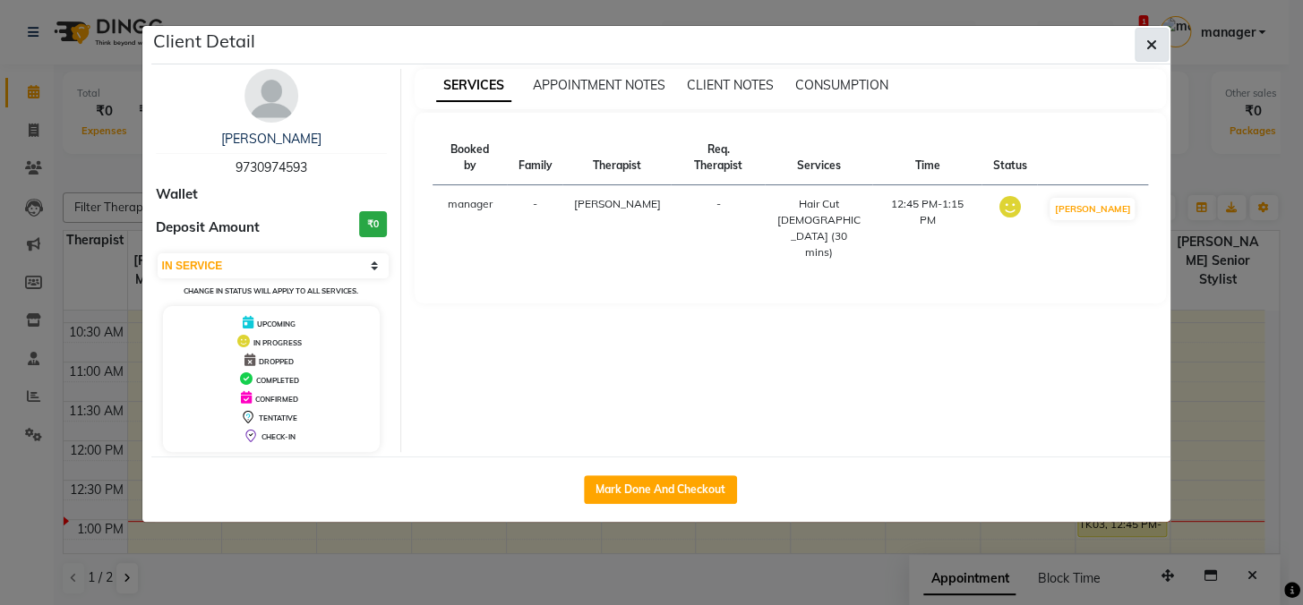
click at [1153, 40] on icon "button" at bounding box center [1151, 45] width 11 height 14
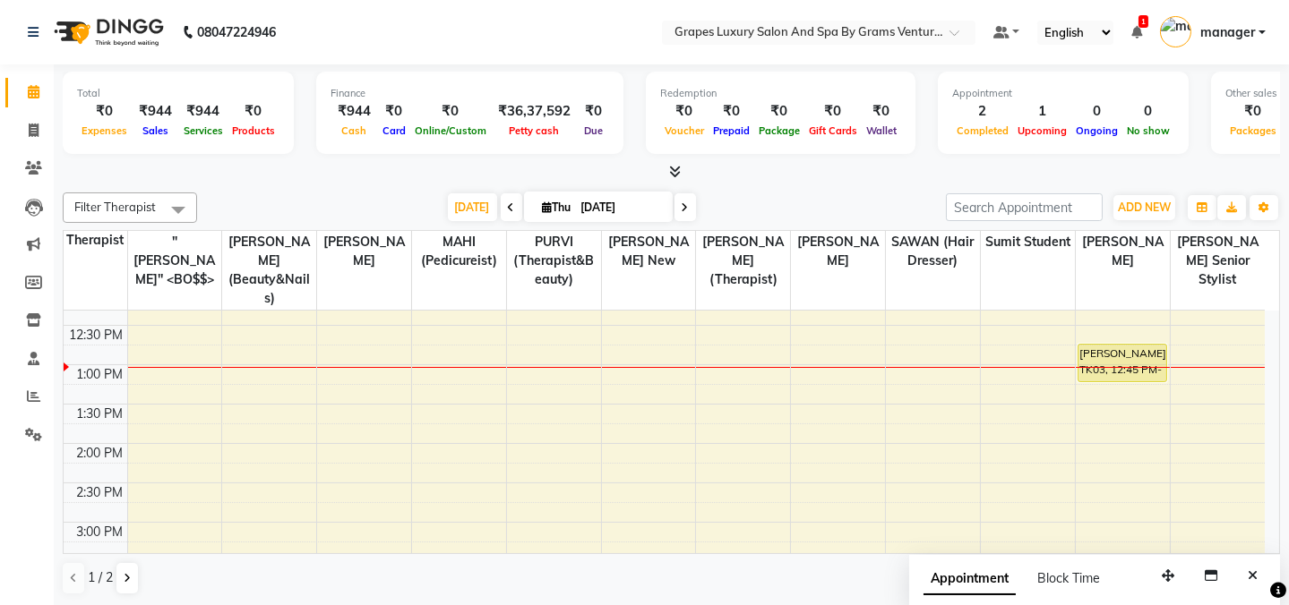
scroll to position [347, 0]
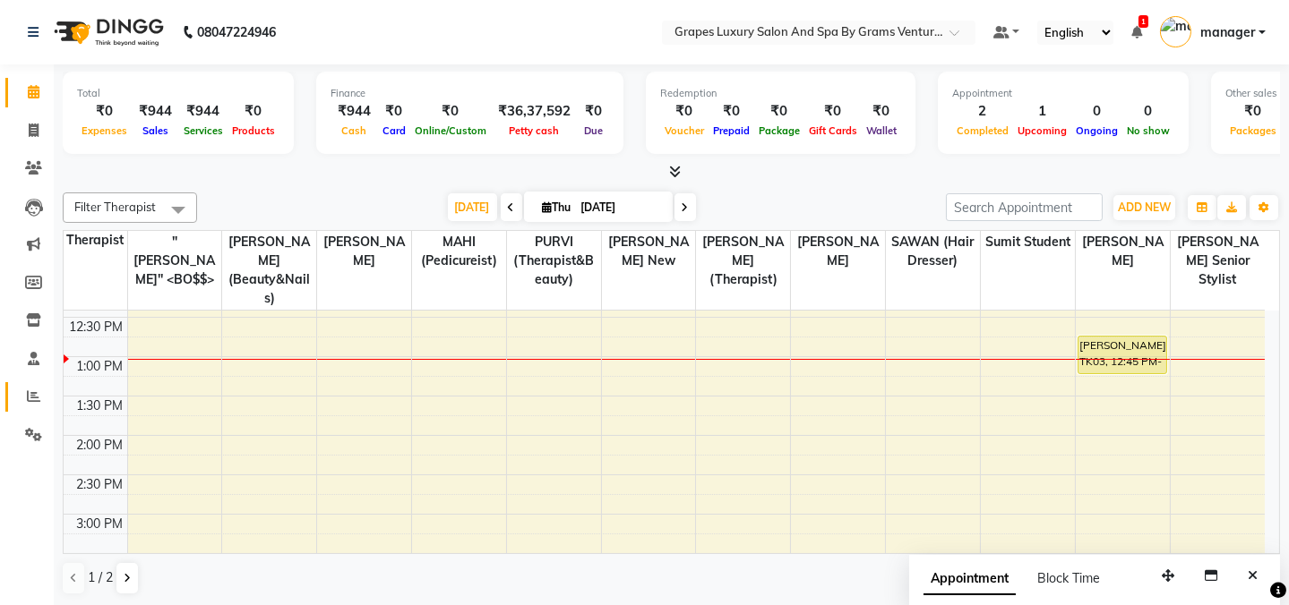
click at [33, 400] on icon at bounding box center [33, 396] width 13 height 13
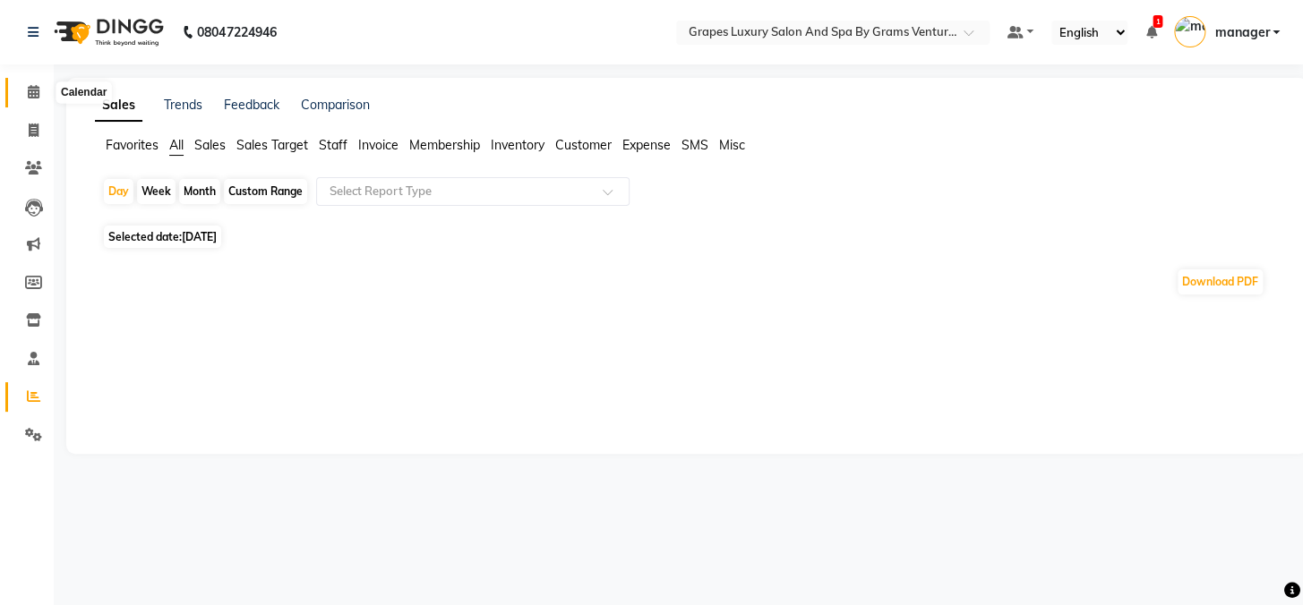
click at [22, 84] on span at bounding box center [33, 92] width 31 height 21
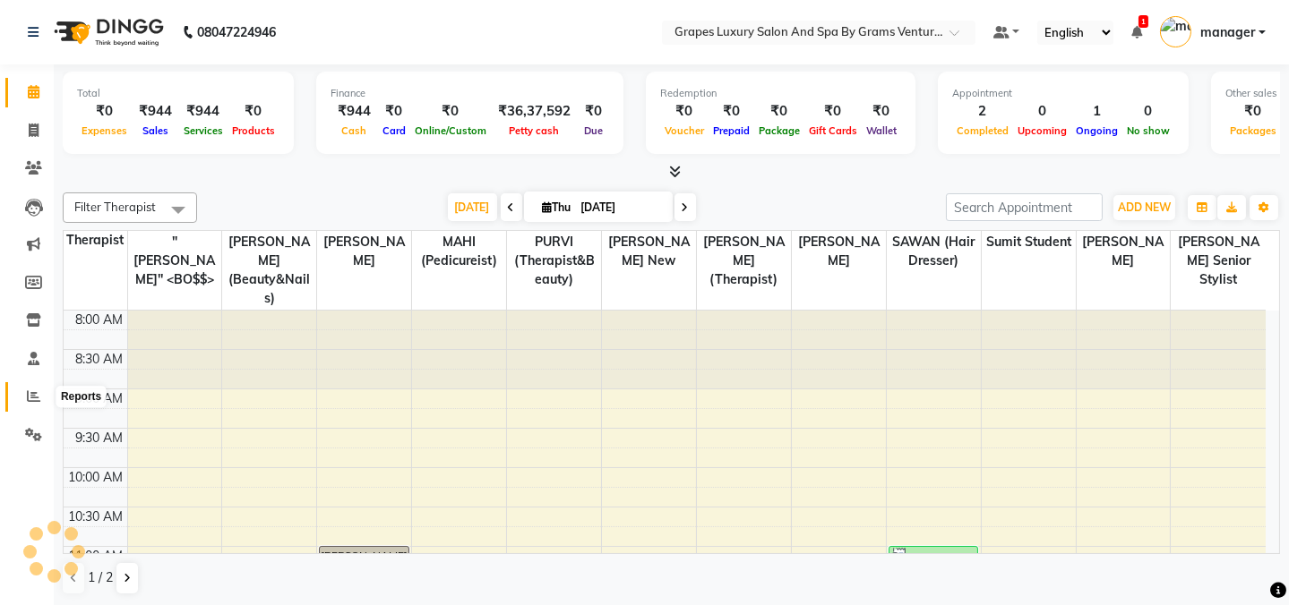
click at [27, 393] on icon at bounding box center [33, 396] width 13 height 13
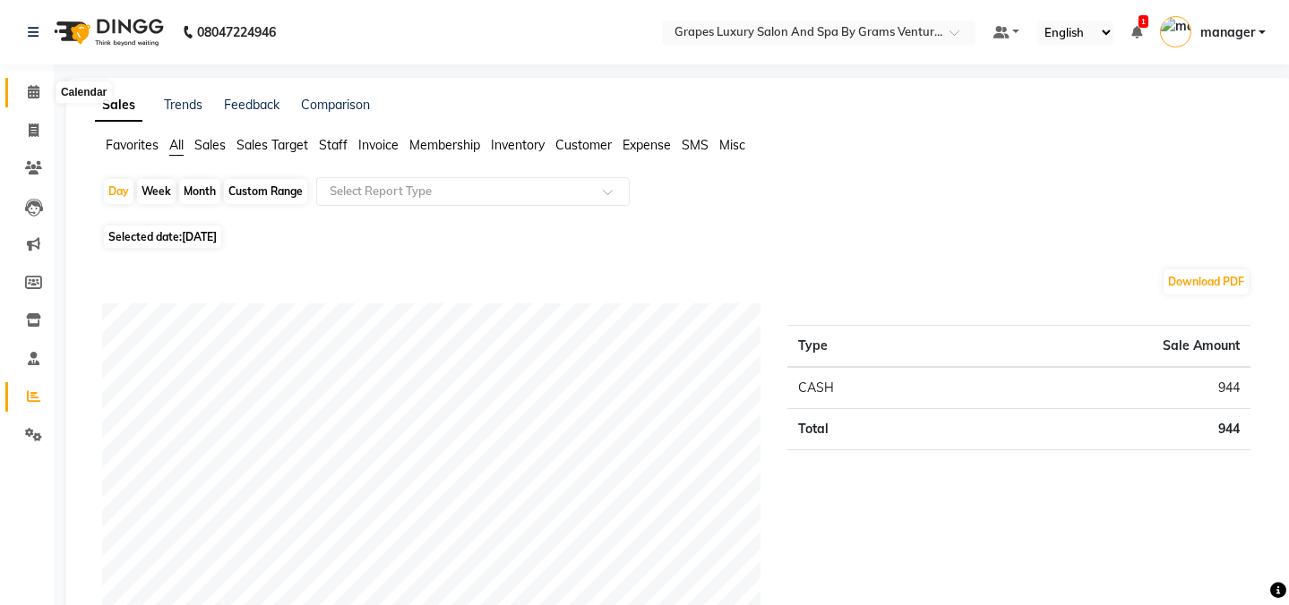
click at [28, 86] on icon at bounding box center [34, 91] width 12 height 13
